Goal: Navigation & Orientation: Understand site structure

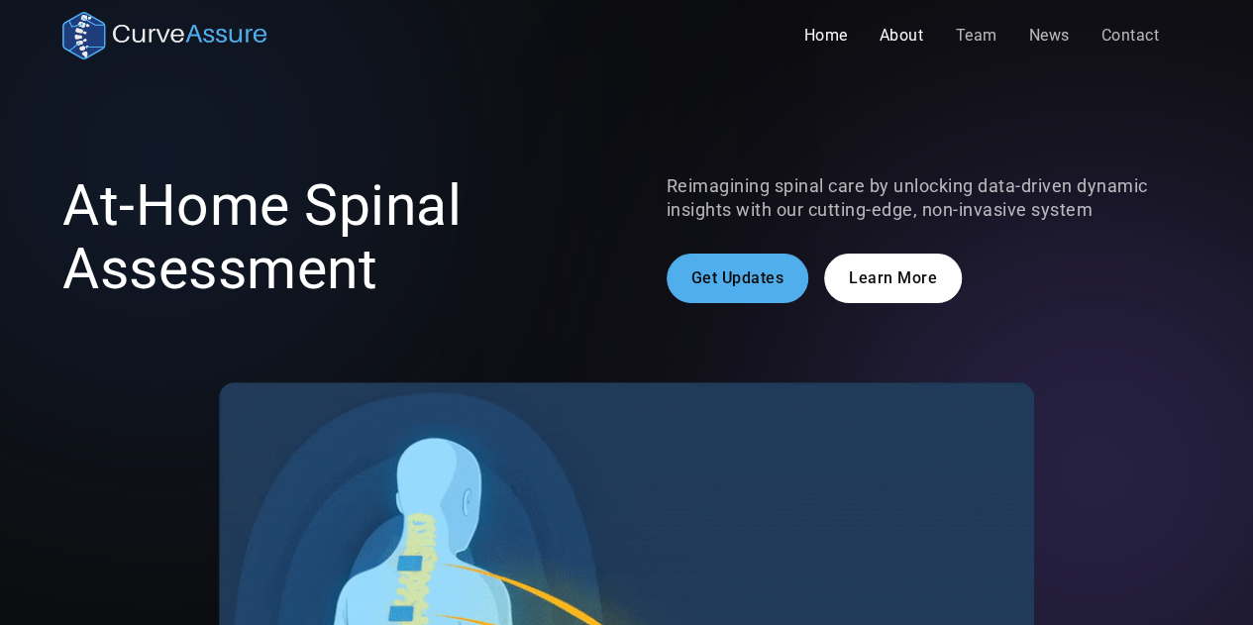
click at [899, 45] on link "About" at bounding box center [902, 36] width 76 height 40
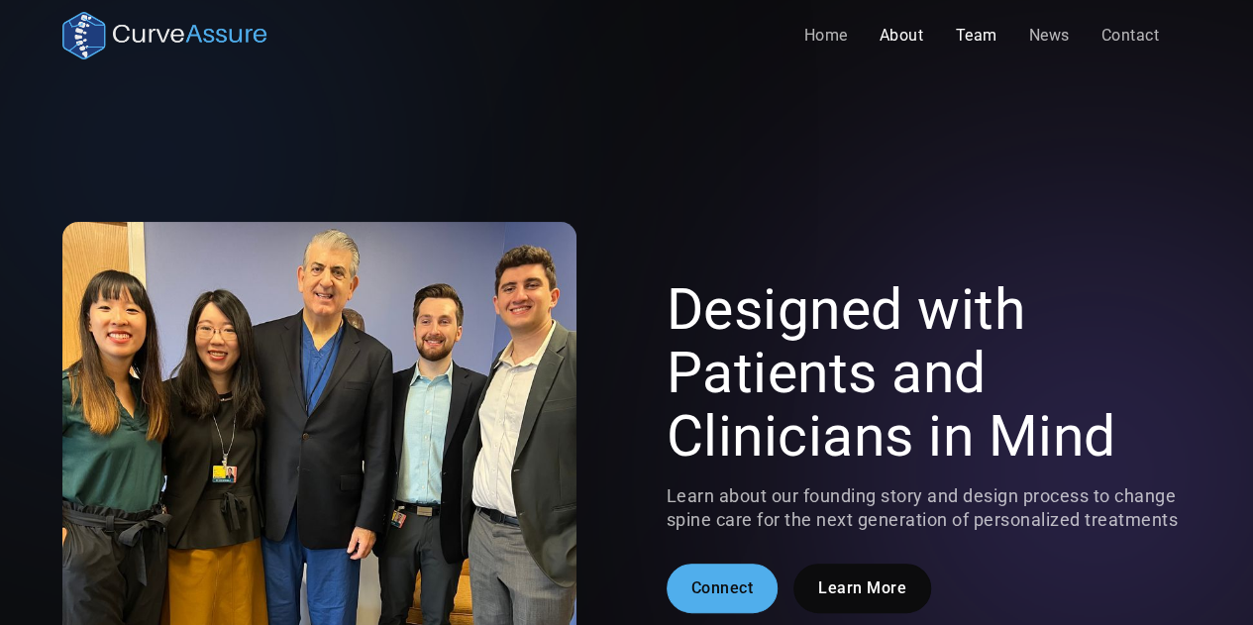
click at [975, 40] on link "Team" at bounding box center [975, 36] width 73 height 40
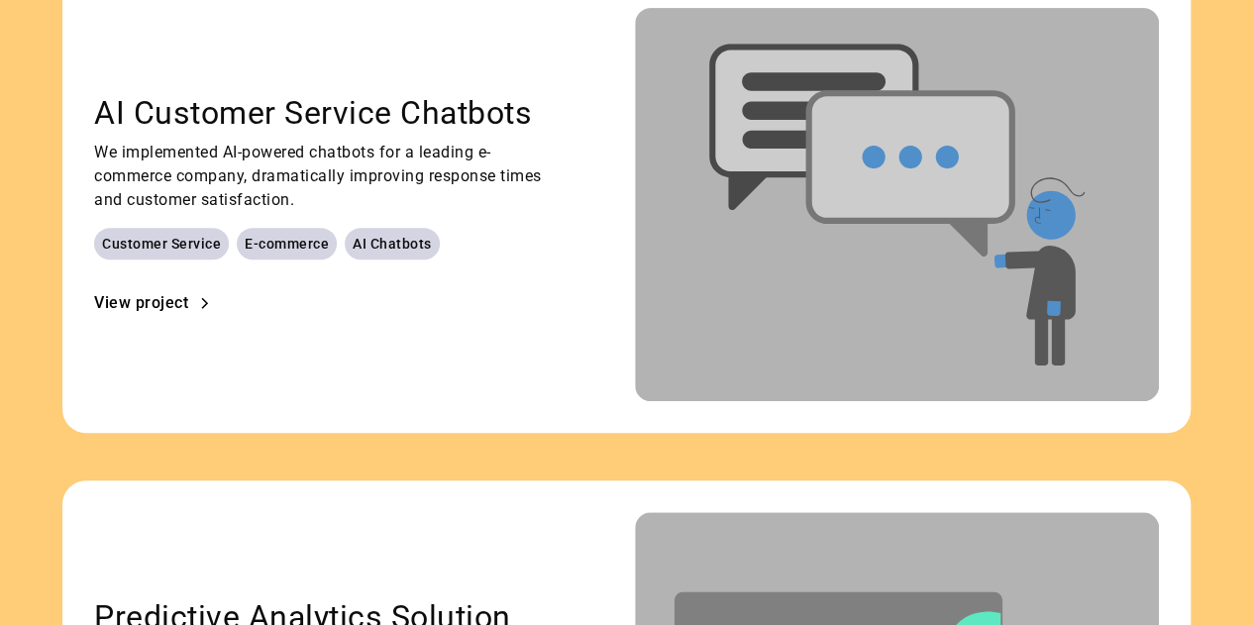
scroll to position [4121, 0]
